Goal: Task Accomplishment & Management: Manage account settings

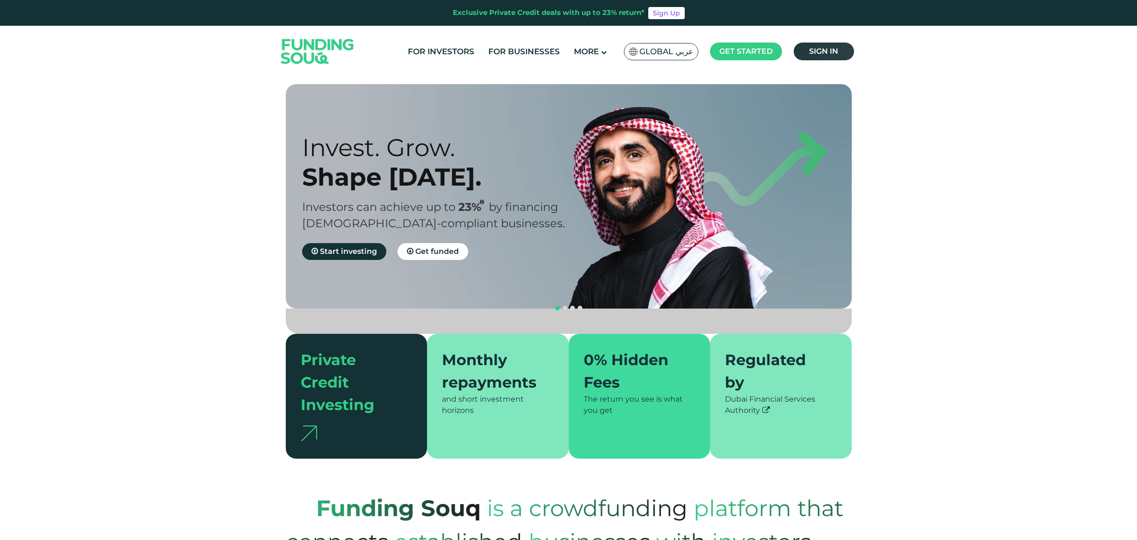
drag, startPoint x: 0, startPoint y: 0, endPoint x: 830, endPoint y: 51, distance: 831.6
click at [830, 51] on span "Sign in" at bounding box center [823, 51] width 29 height 9
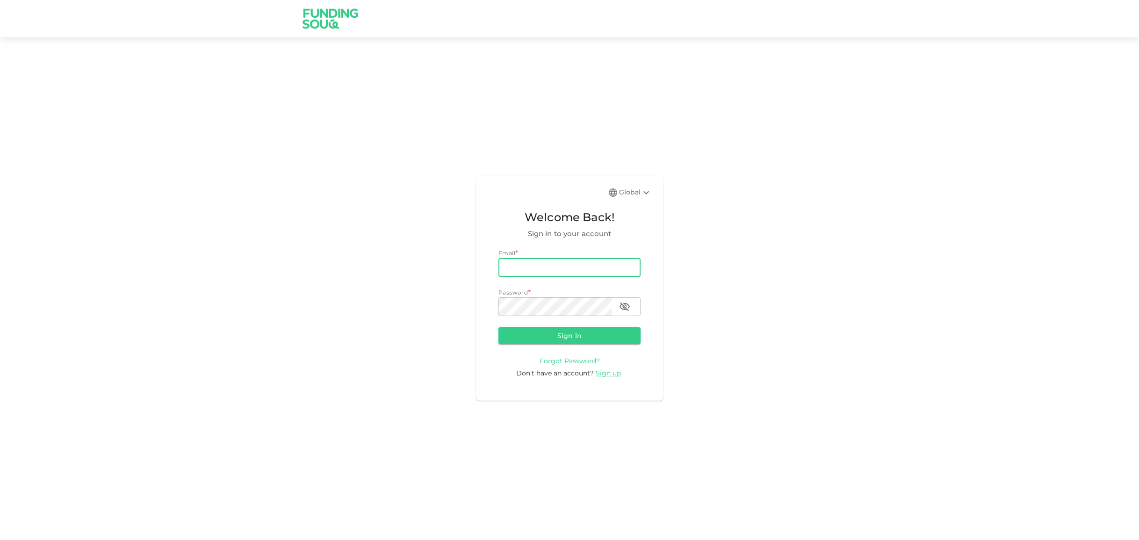
click at [522, 266] on input "email" at bounding box center [569, 267] width 142 height 19
click at [498, 327] on button "Sign in" at bounding box center [569, 335] width 142 height 17
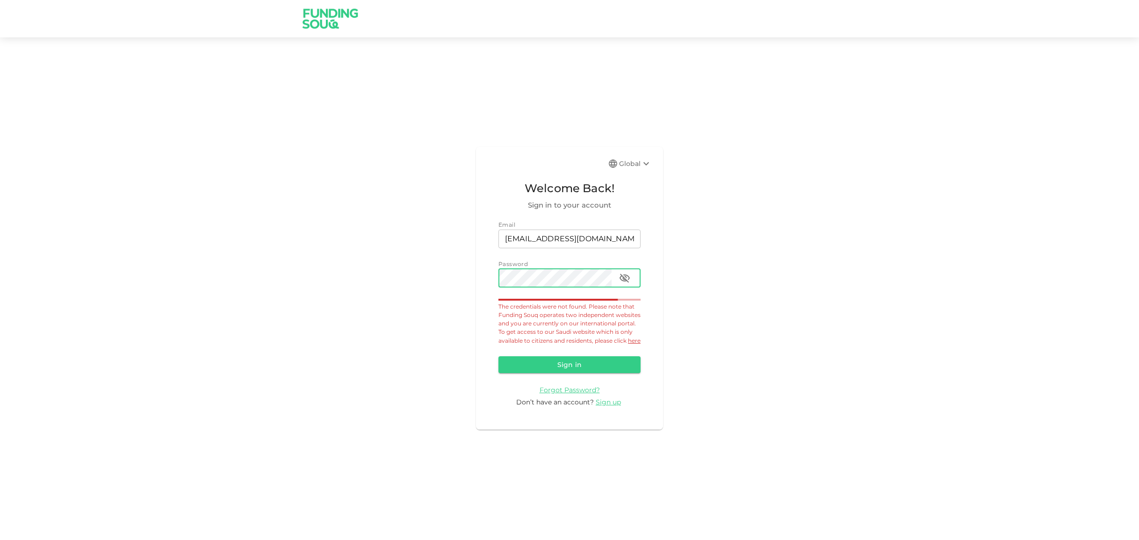
click at [628, 274] on icon "button" at bounding box center [625, 278] width 10 height 9
click at [531, 235] on input "[EMAIL_ADDRESS][DOMAIN_NAME]" at bounding box center [569, 239] width 142 height 19
click at [545, 235] on input "[EMAIL_ADDRESS][DOMAIN_NAME]" at bounding box center [569, 239] width 142 height 19
type input "[EMAIL_ADDRESS][DOMAIN_NAME]"
click at [425, 309] on div "Global Welcome Back! Sign in to your account Email email [EMAIL_ADDRESS][DOMAIN…" at bounding box center [569, 288] width 1139 height 479
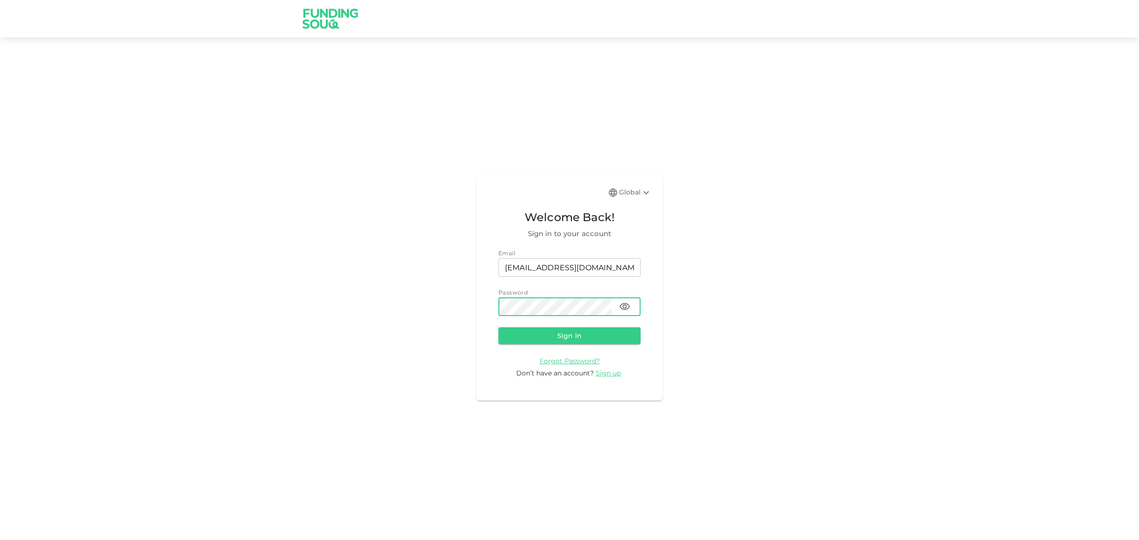
click at [571, 340] on button "Sign in" at bounding box center [569, 335] width 142 height 17
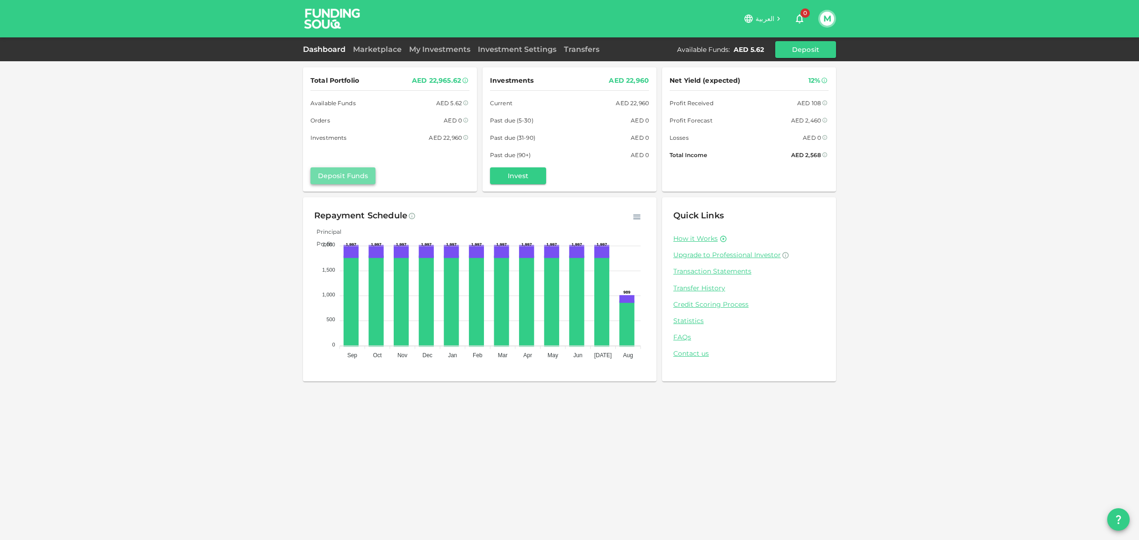
click at [360, 178] on button "Deposit Funds" at bounding box center [342, 175] width 65 height 17
